Goal: Check status

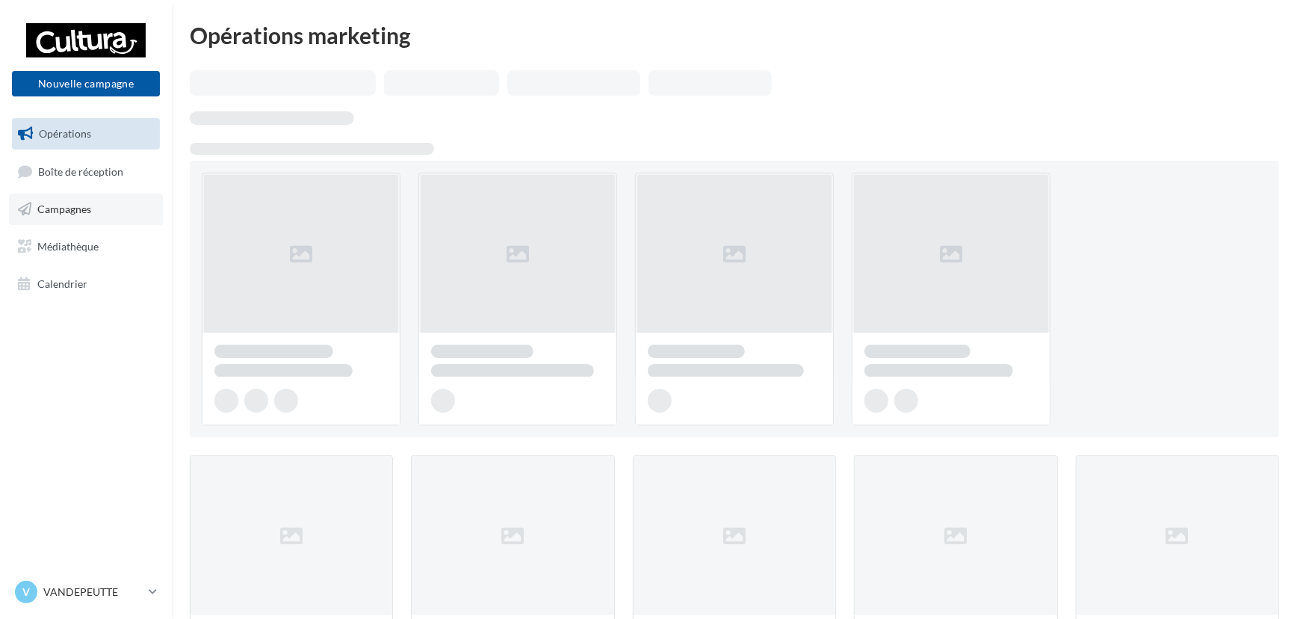
click at [102, 215] on link "Campagnes" at bounding box center [86, 209] width 154 height 31
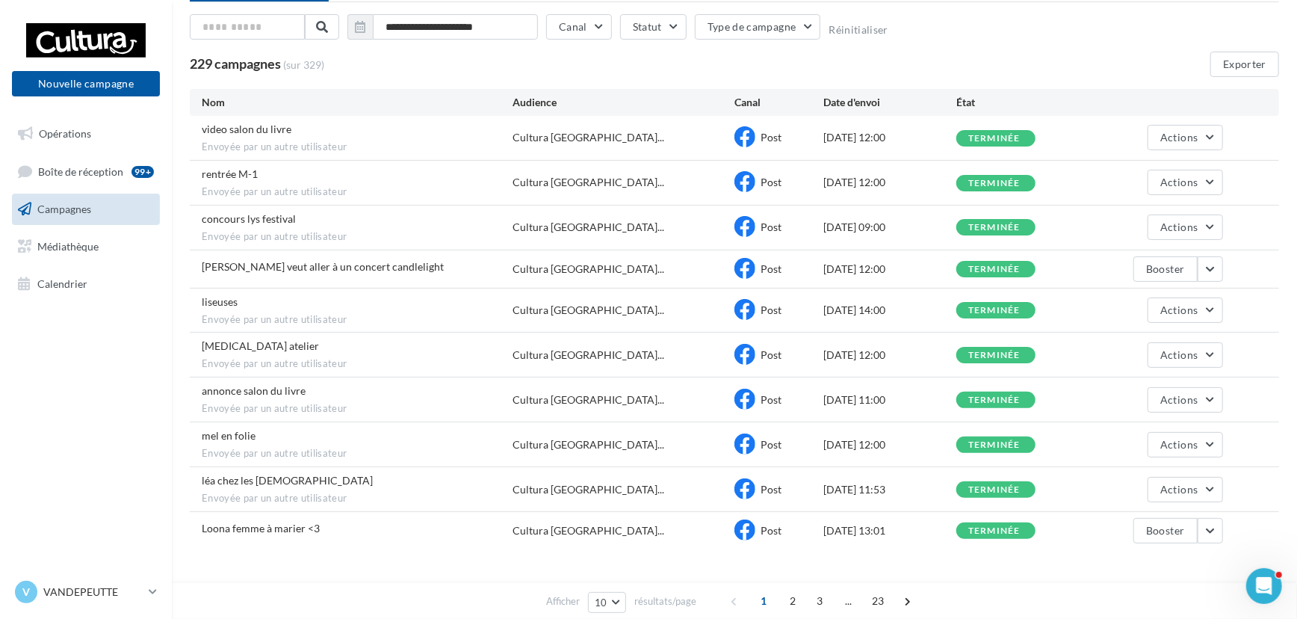
scroll to position [112, 0]
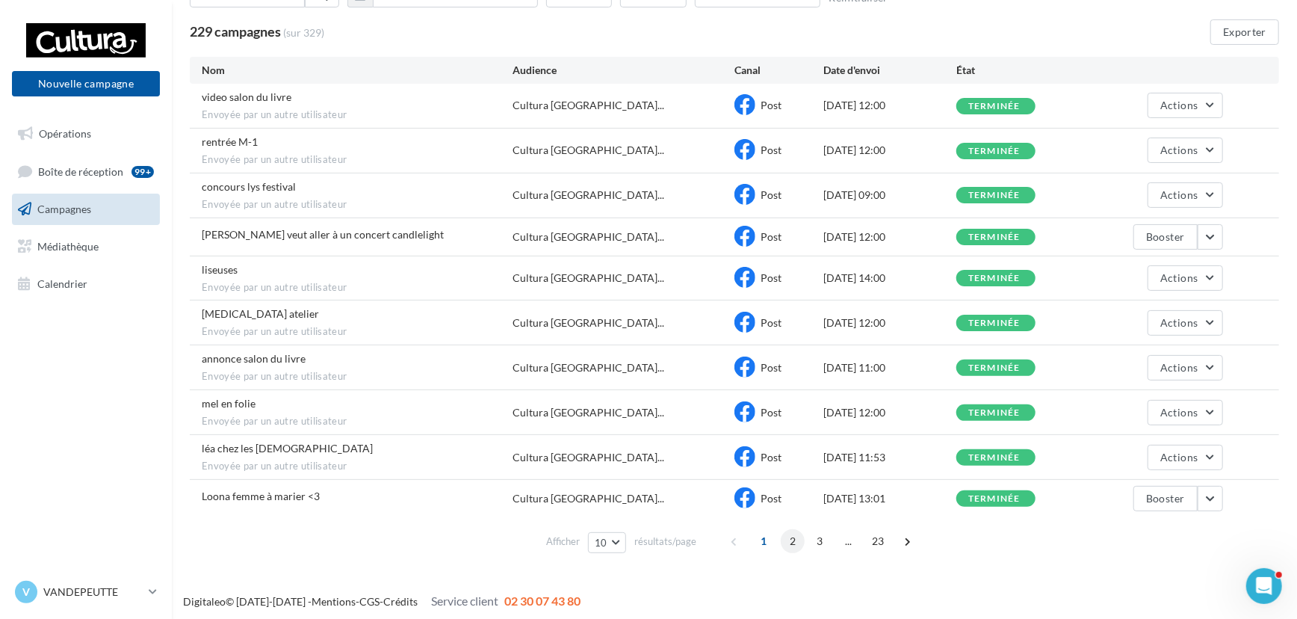
click at [791, 534] on span "2" at bounding box center [793, 541] width 24 height 24
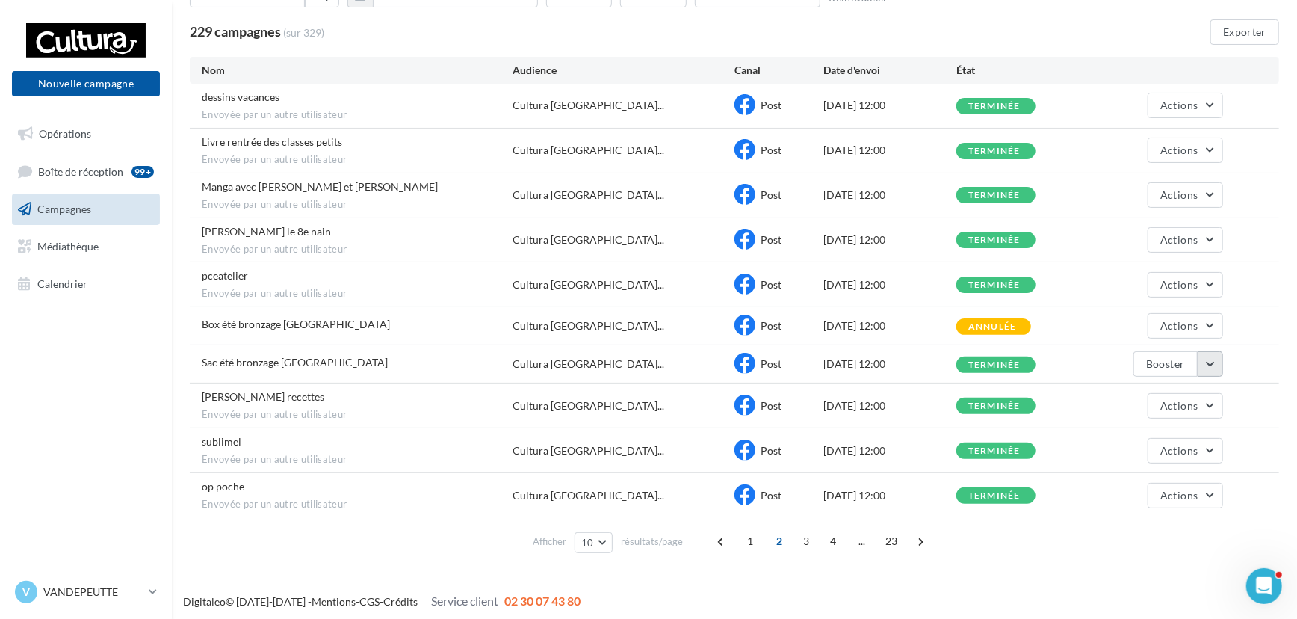
click at [1207, 352] on button "button" at bounding box center [1210, 363] width 25 height 25
click at [1173, 396] on button "Voir les résultats" at bounding box center [1148, 399] width 149 height 39
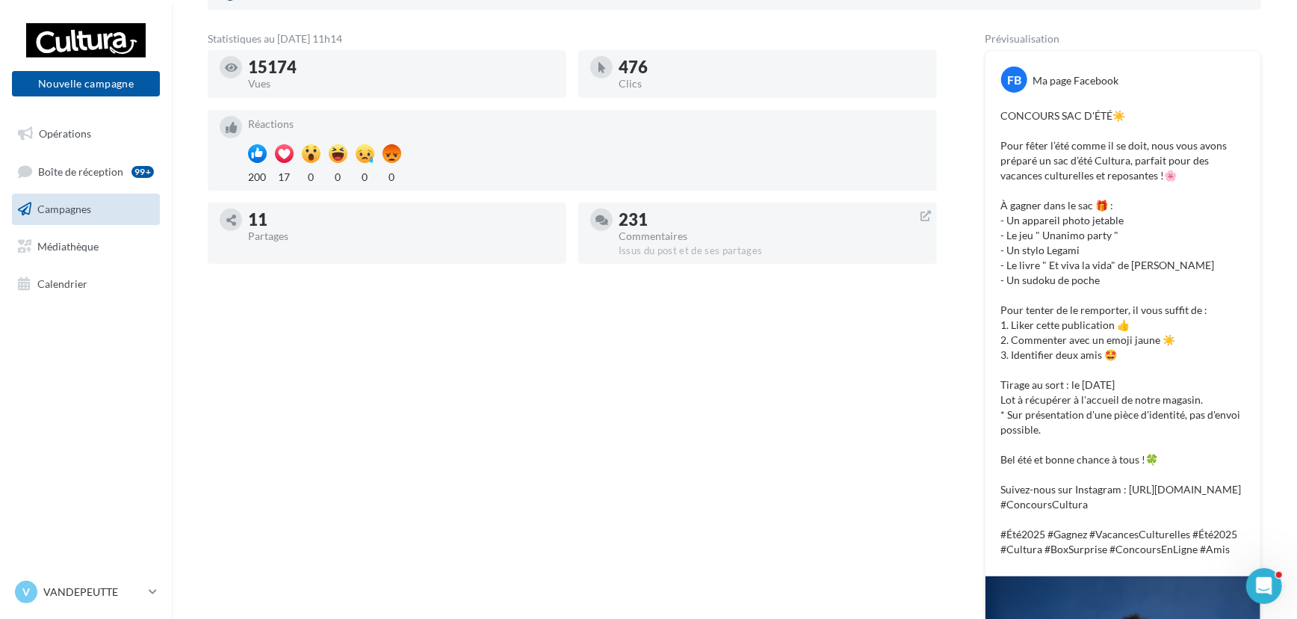
scroll to position [271, 0]
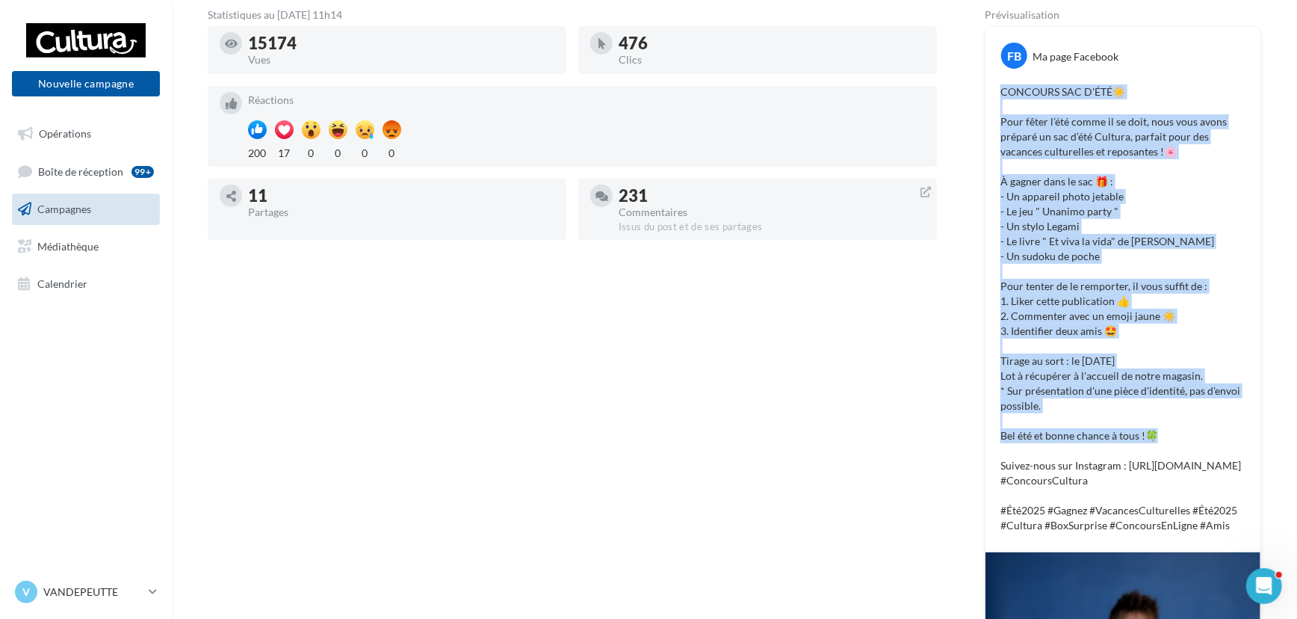
drag, startPoint x: 1002, startPoint y: 93, endPoint x: 1155, endPoint y: 438, distance: 377.1
click at [1155, 438] on p "CONCOURS SAC D'ÉTÉ☀️ Pour fêter l’été comme il se doit, nous vous avons préparé…" at bounding box center [1123, 308] width 245 height 448
copy p "CONCOURS SAC D'ÉTÉ☀️ Pour fêter l’été comme il se doit, nous vous avons préparé…"
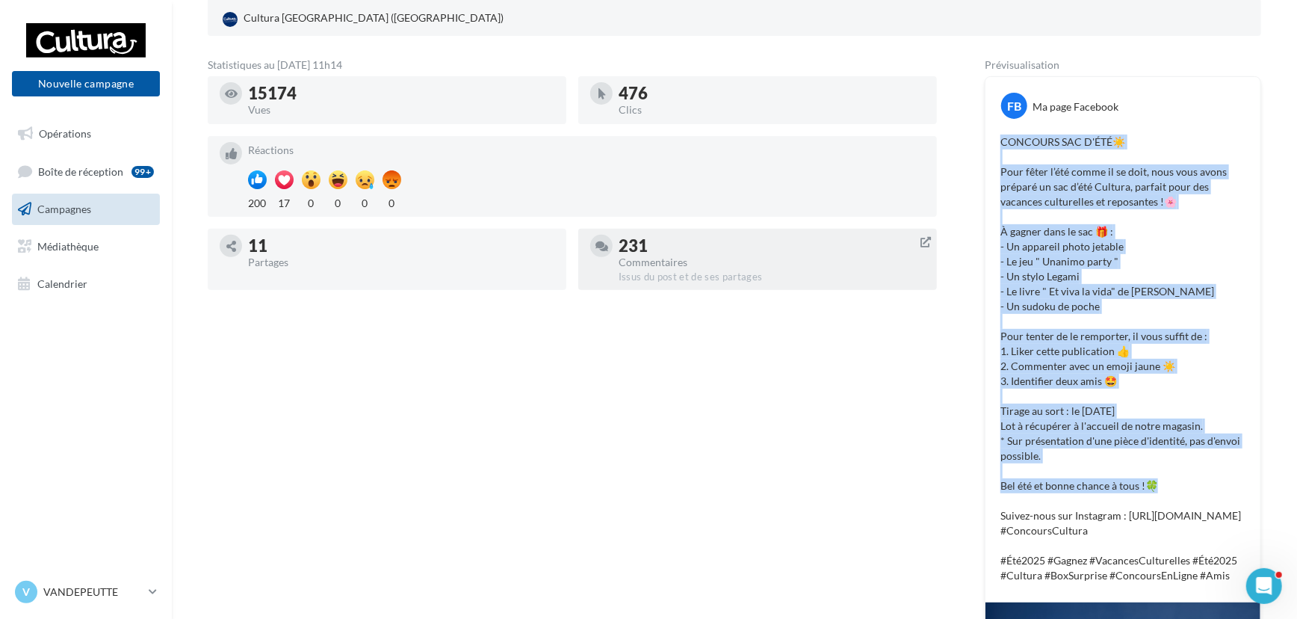
scroll to position [0, 0]
